Goal: Task Accomplishment & Management: Manage account settings

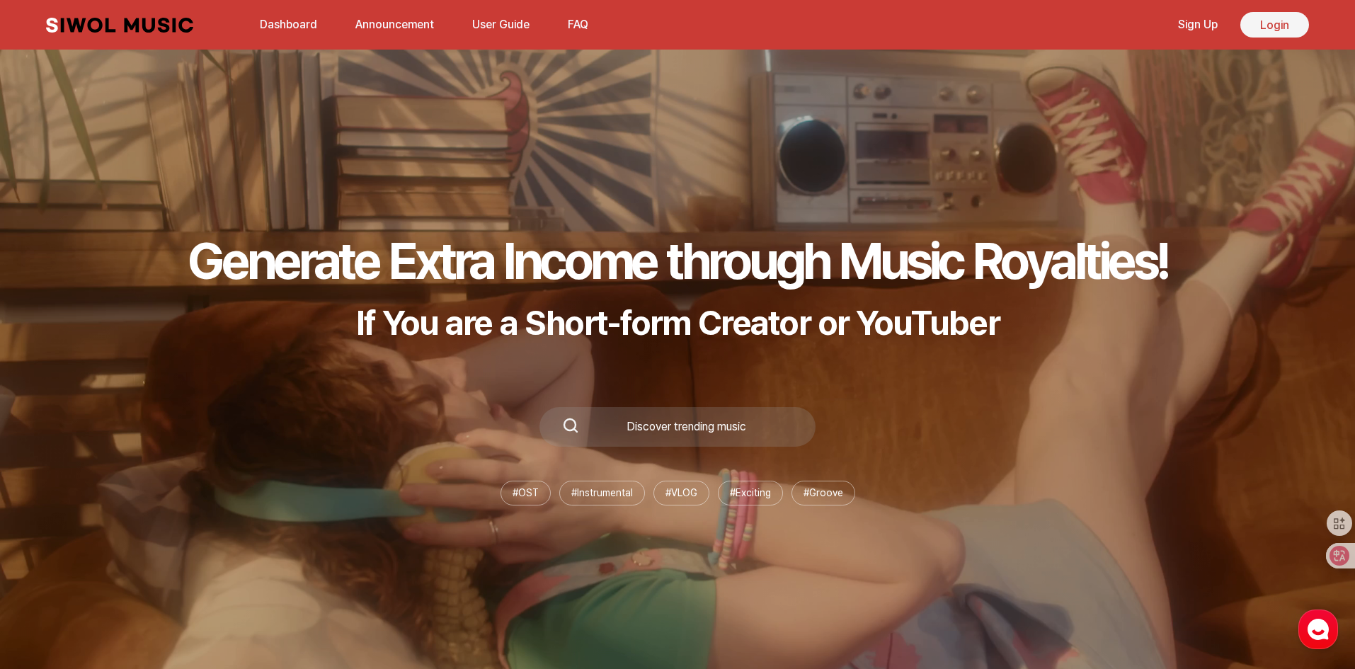
click at [1268, 28] on link "Login" at bounding box center [1274, 24] width 69 height 25
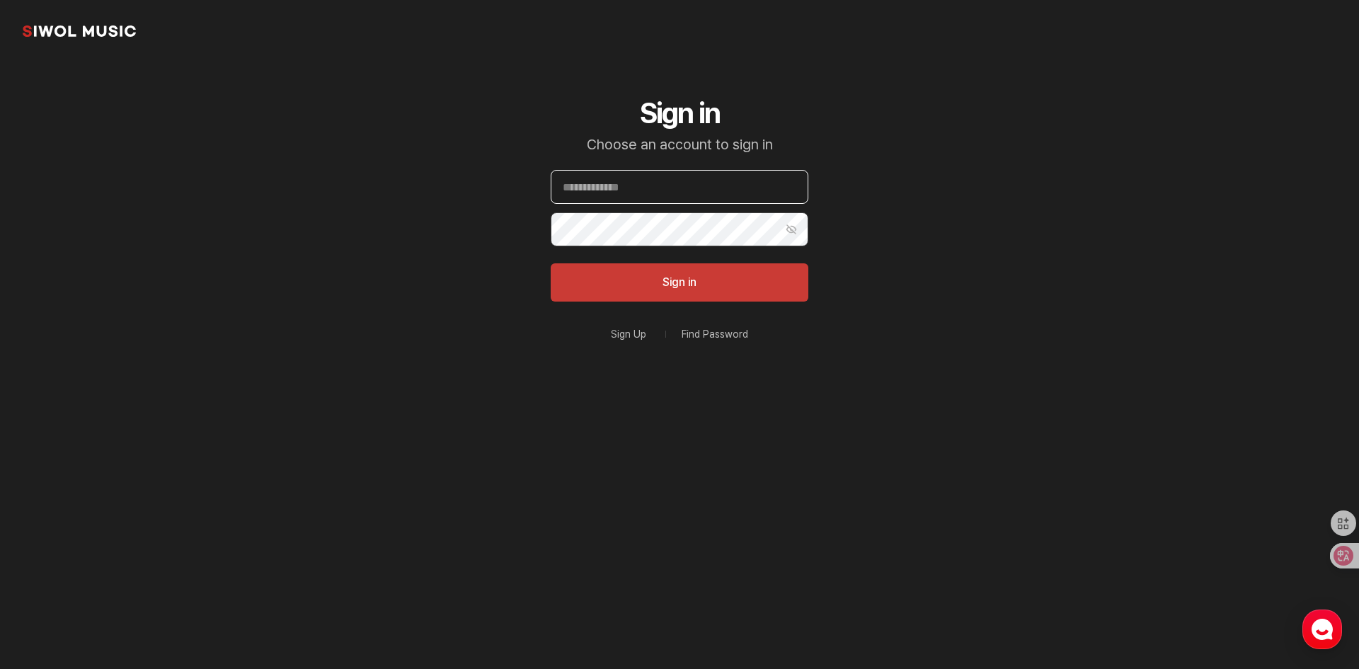
type input "**********"
click at [682, 281] on button "Sign in" at bounding box center [680, 282] width 258 height 38
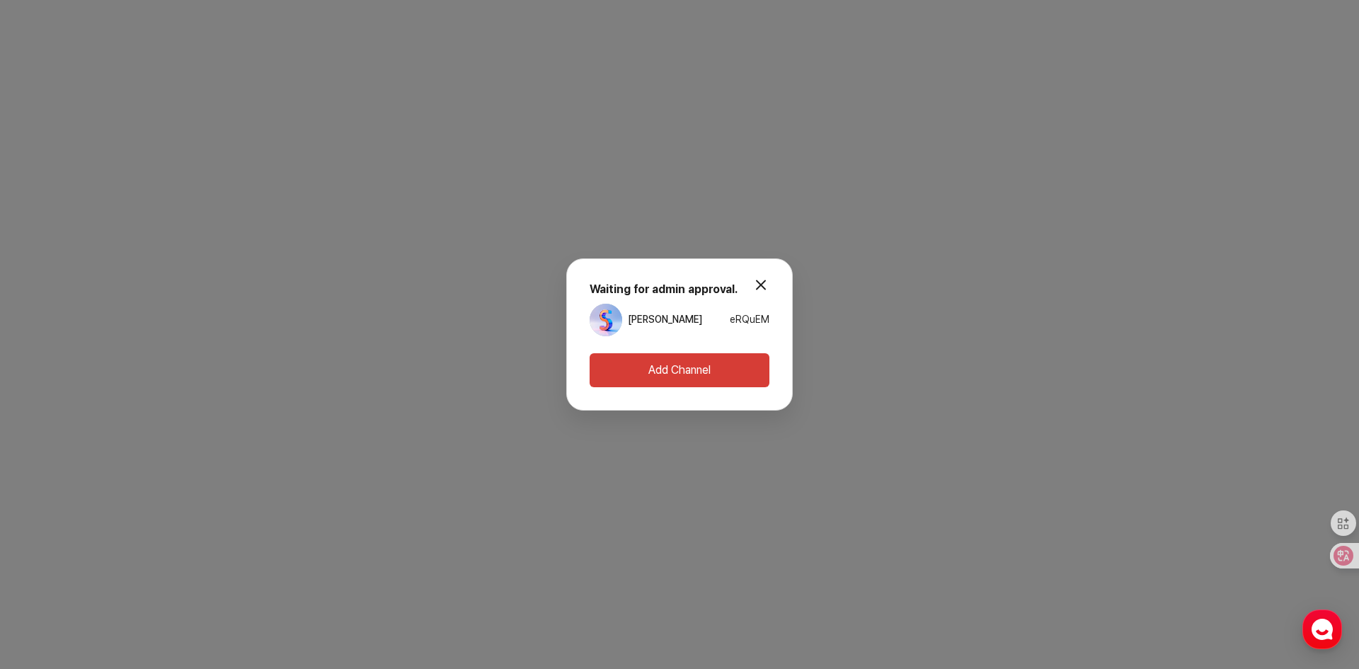
click at [762, 278] on button "modal.close" at bounding box center [761, 284] width 28 height 28
